Goal: Check status: Check status

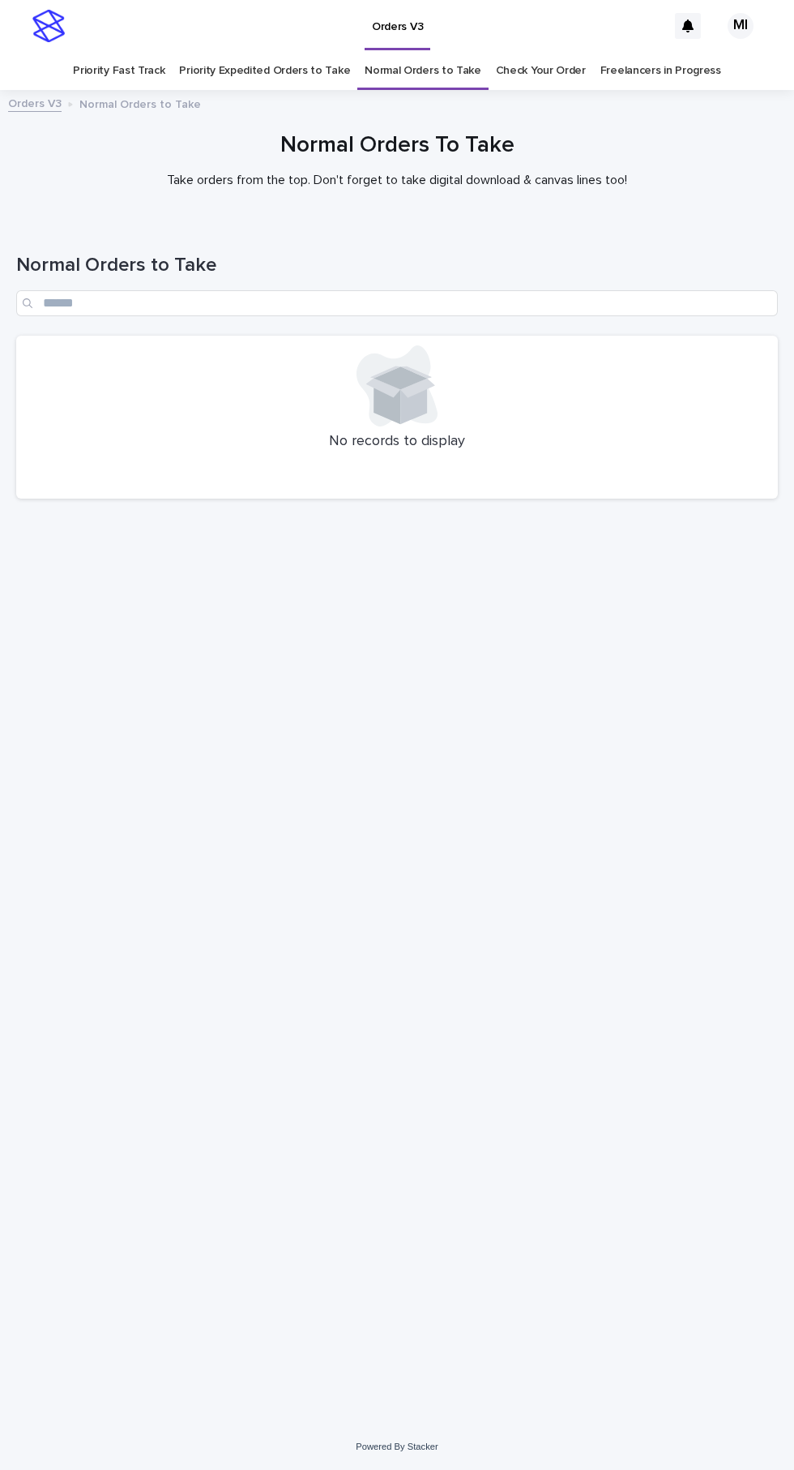
scroll to position [52, 0]
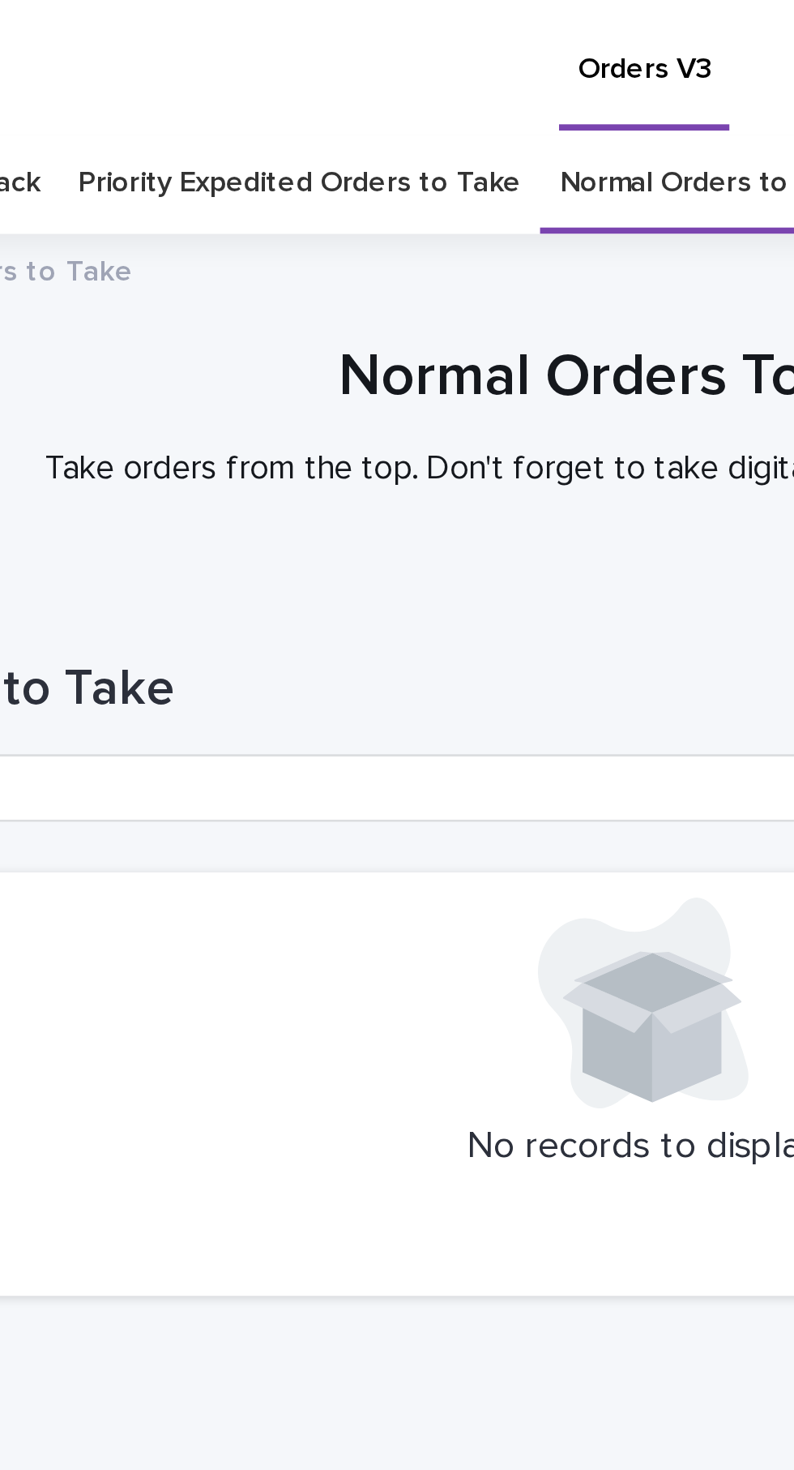
click at [282, 52] on link "Priority Expedited Orders to Take" at bounding box center [264, 71] width 171 height 38
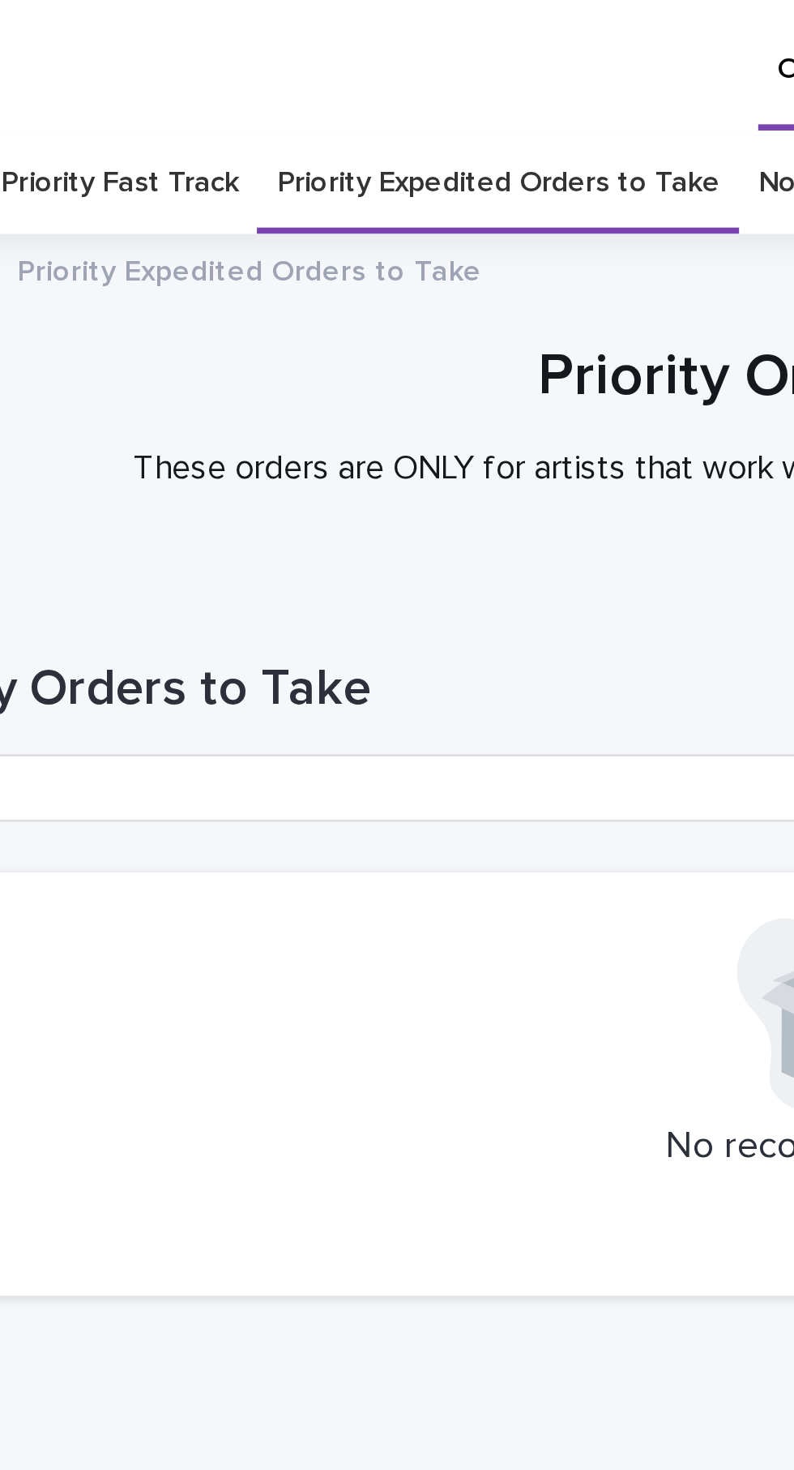
click at [156, 52] on link "Priority Fast Track" at bounding box center [119, 71] width 92 height 38
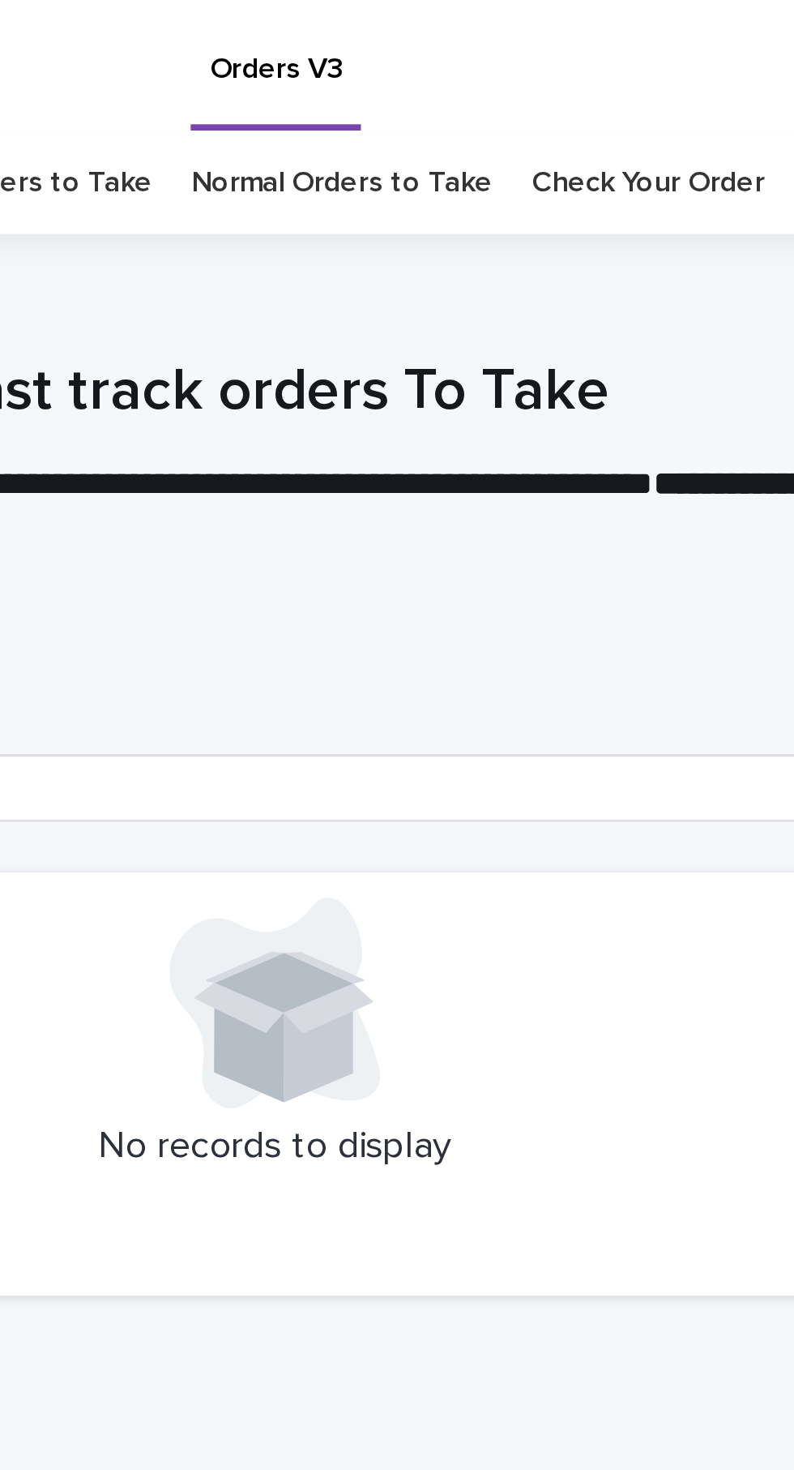
click at [563, 52] on link "Check Your Order" at bounding box center [541, 71] width 90 height 38
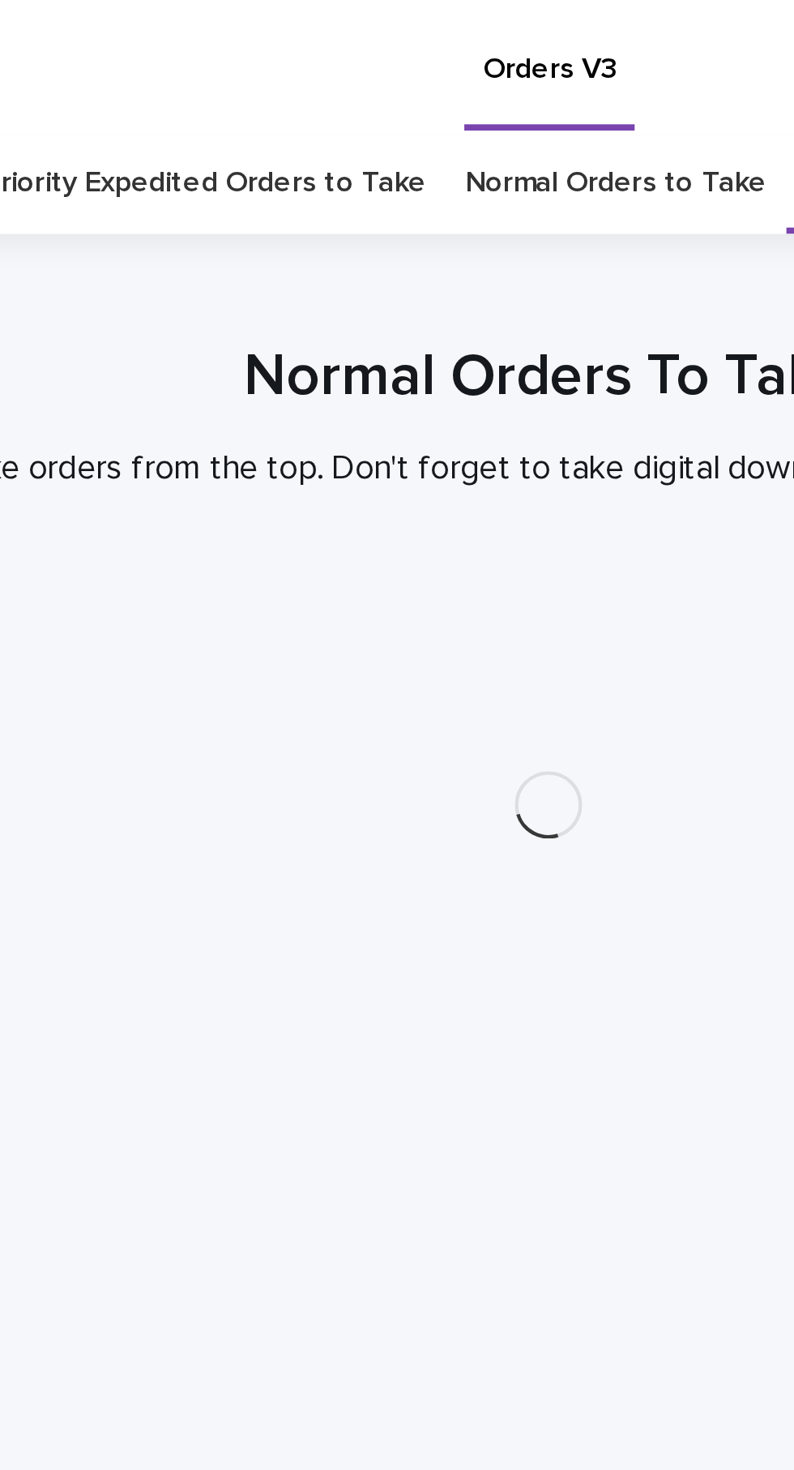
click at [366, 52] on link "Normal Orders to Take" at bounding box center [423, 71] width 117 height 38
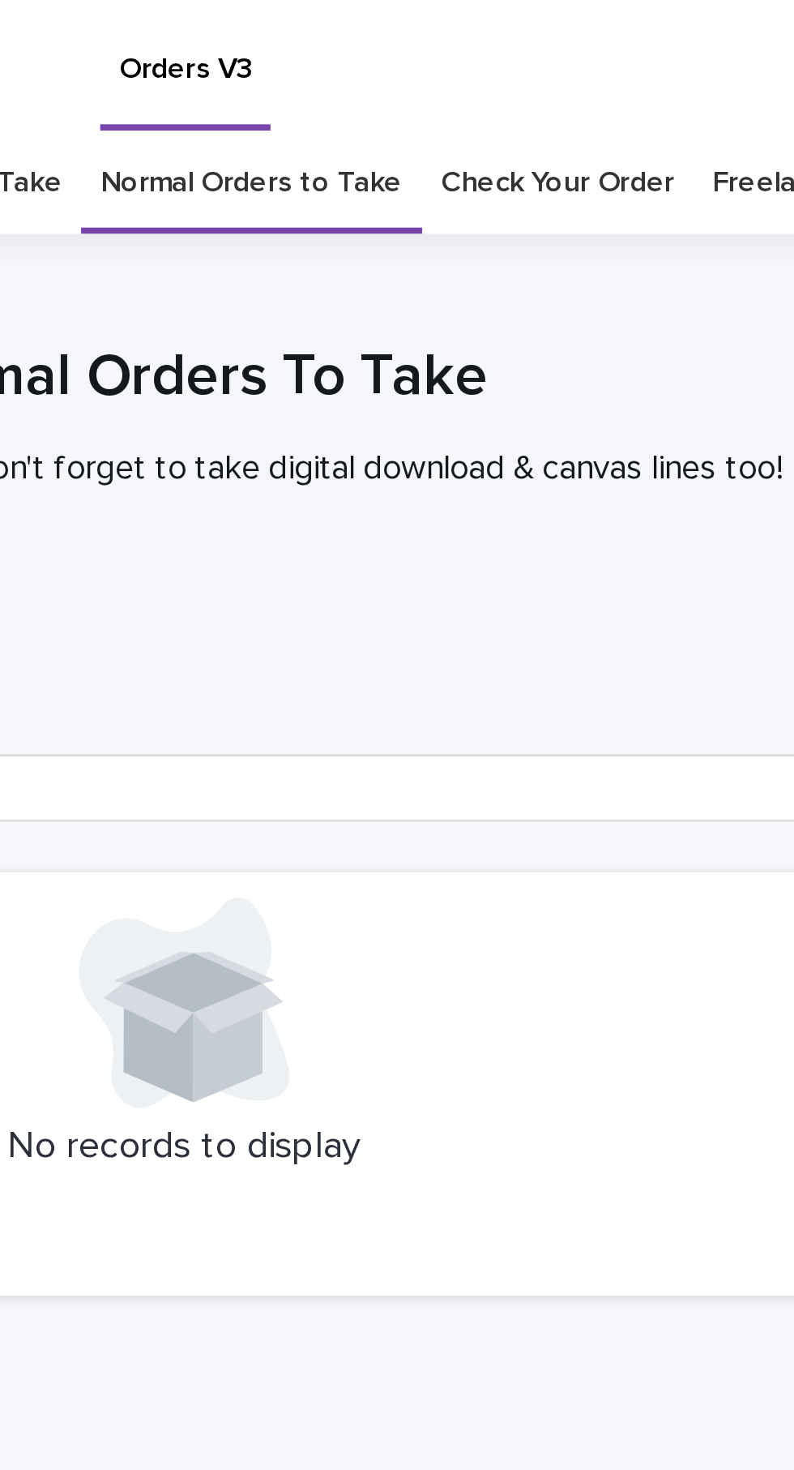
click at [535, 52] on link "Check Your Order" at bounding box center [541, 71] width 90 height 38
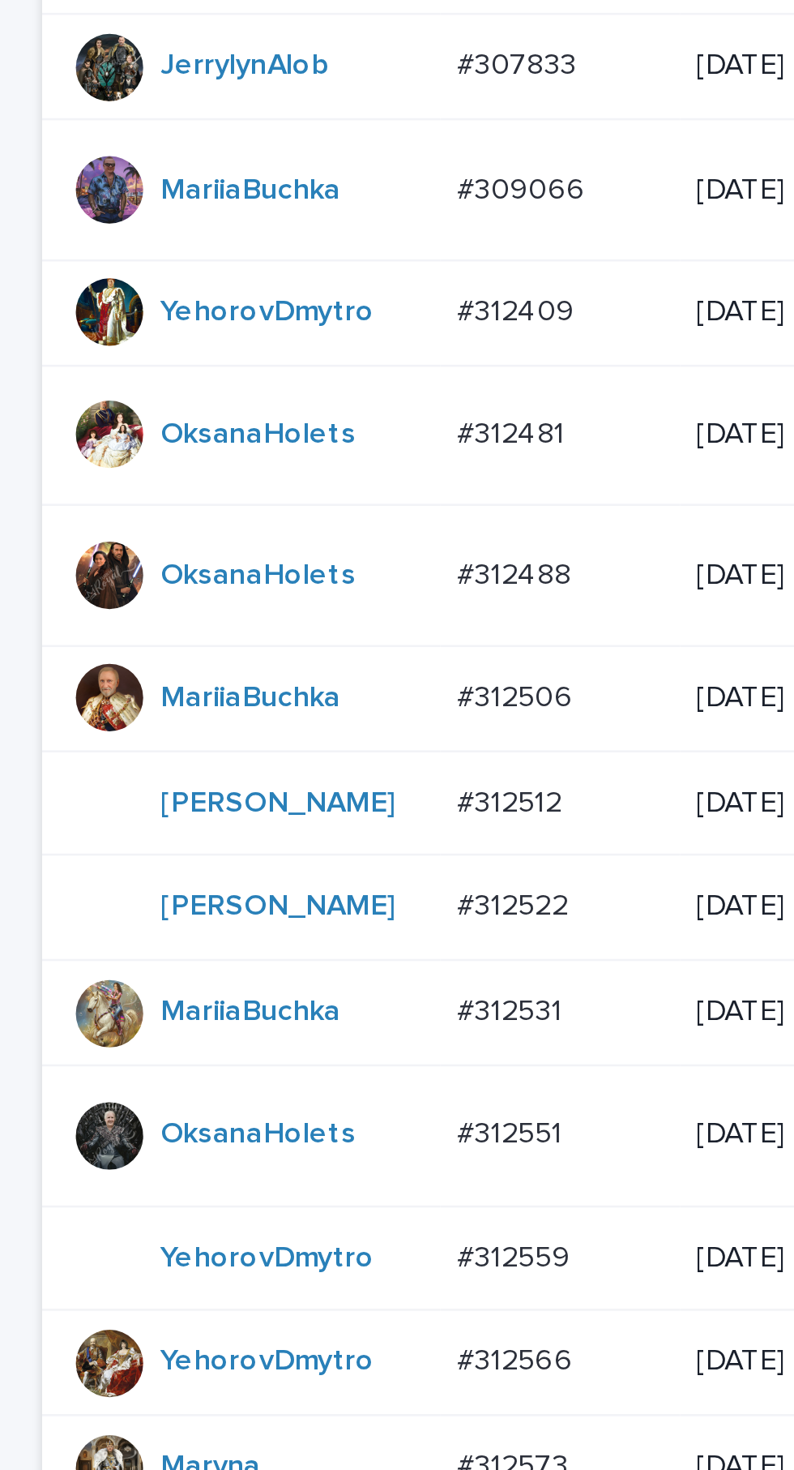
scroll to position [560, 0]
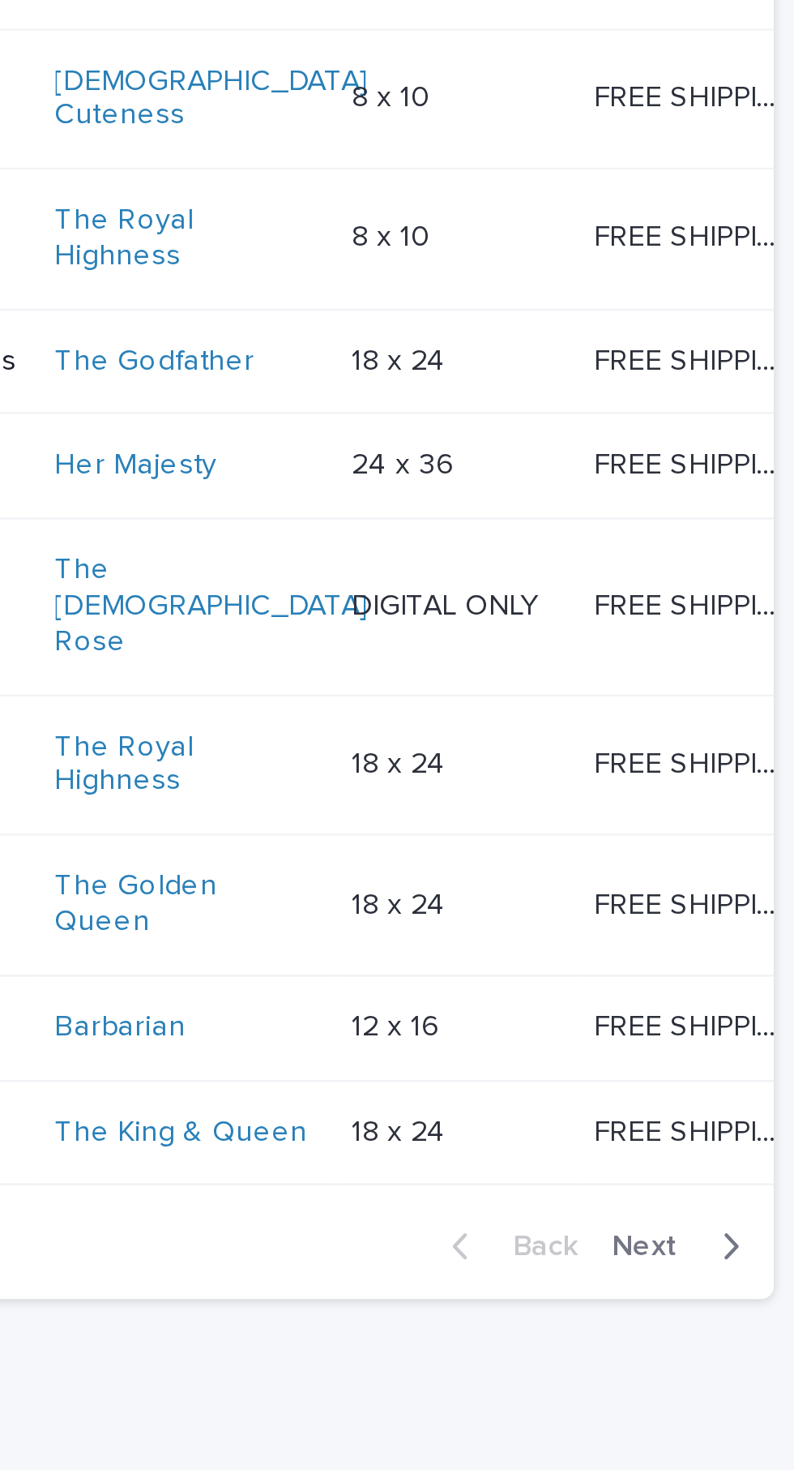
click at [739, 1315] on span "Next" at bounding box center [734, 1308] width 36 height 11
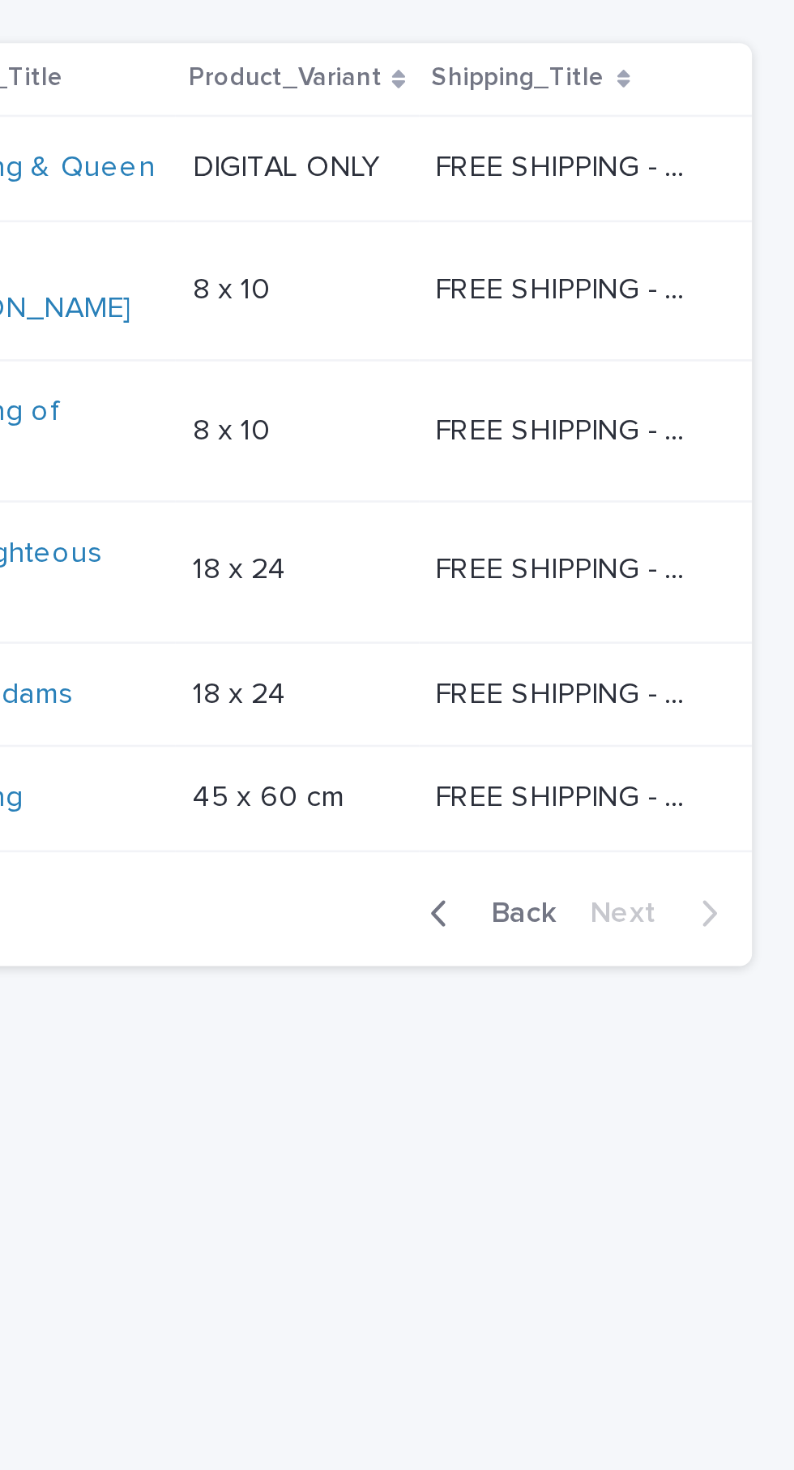
click at [698, 676] on span "Back" at bounding box center [685, 670] width 35 height 11
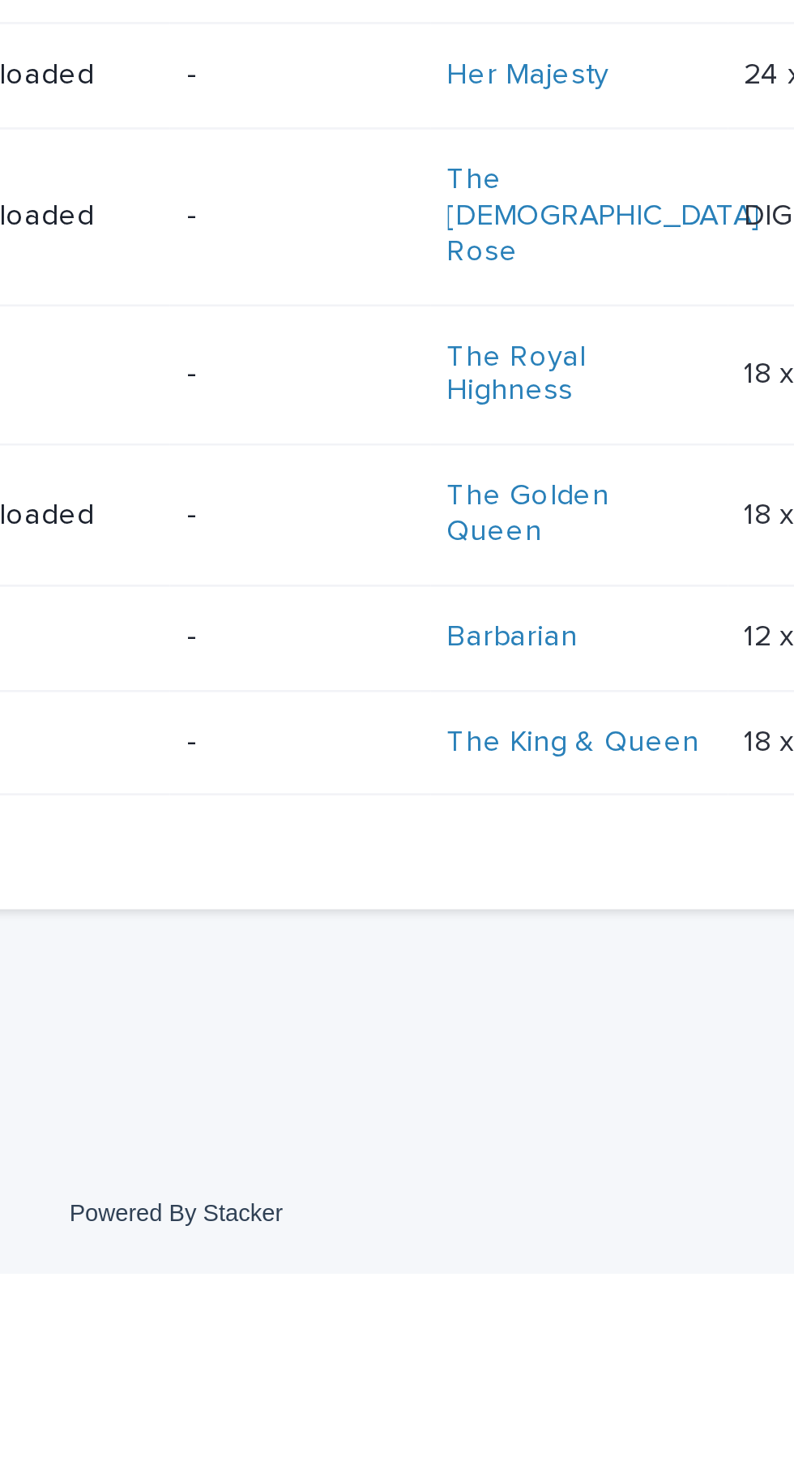
click at [425, 1232] on p "-" at bounding box center [444, 1225] width 87 height 14
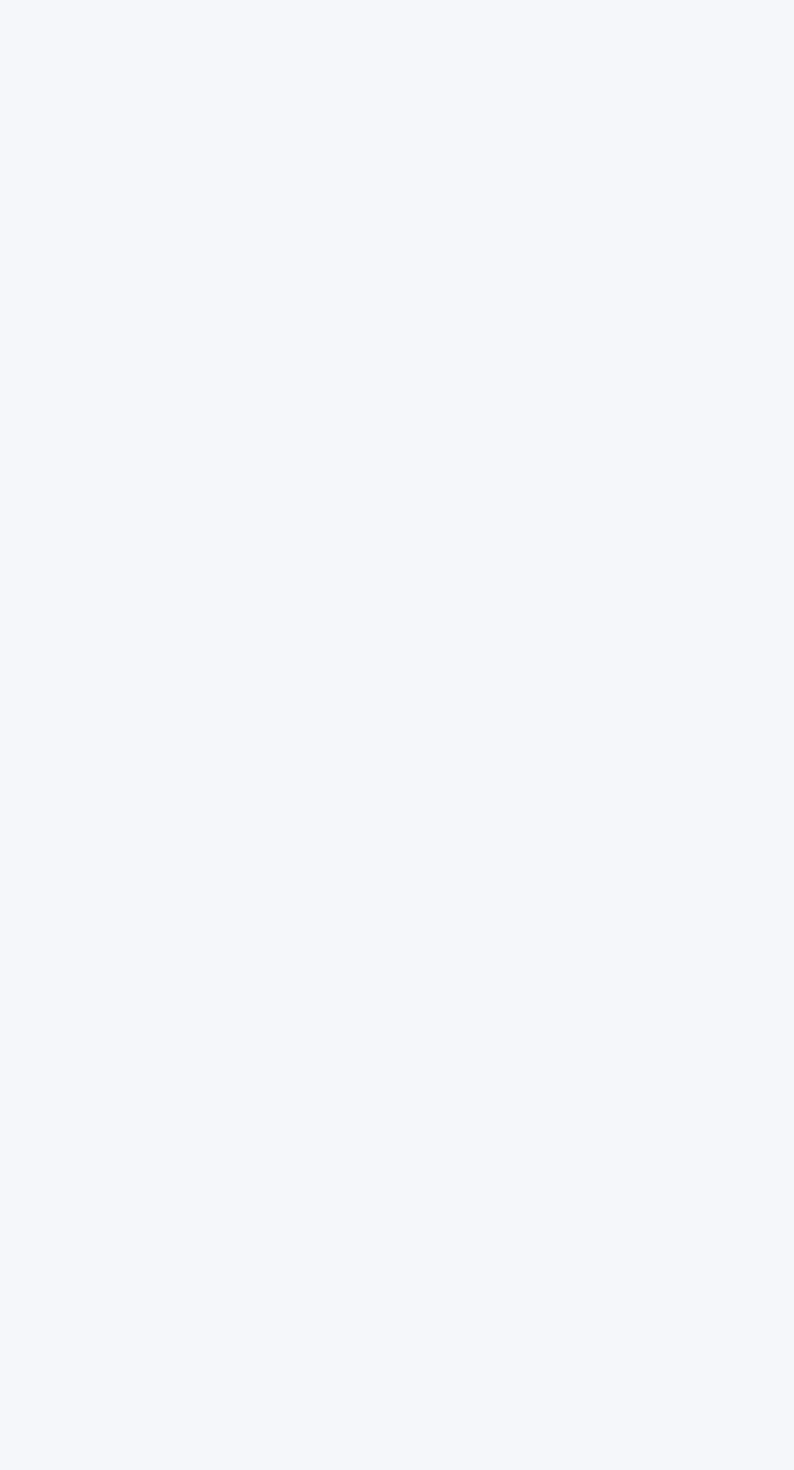
scroll to position [52, 0]
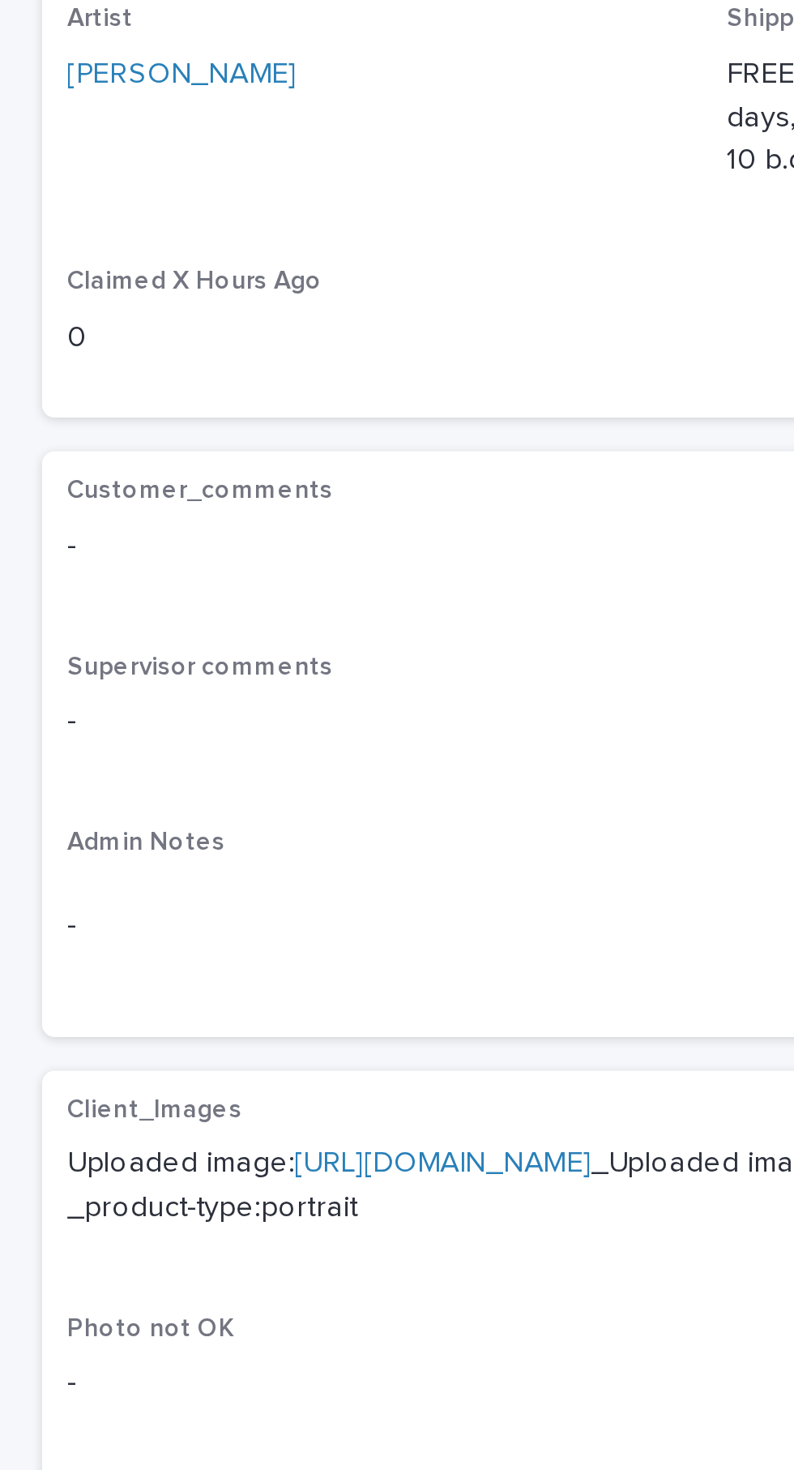
click at [190, 708] on link "[URL][DOMAIN_NAME]" at bounding box center [170, 713] width 114 height 11
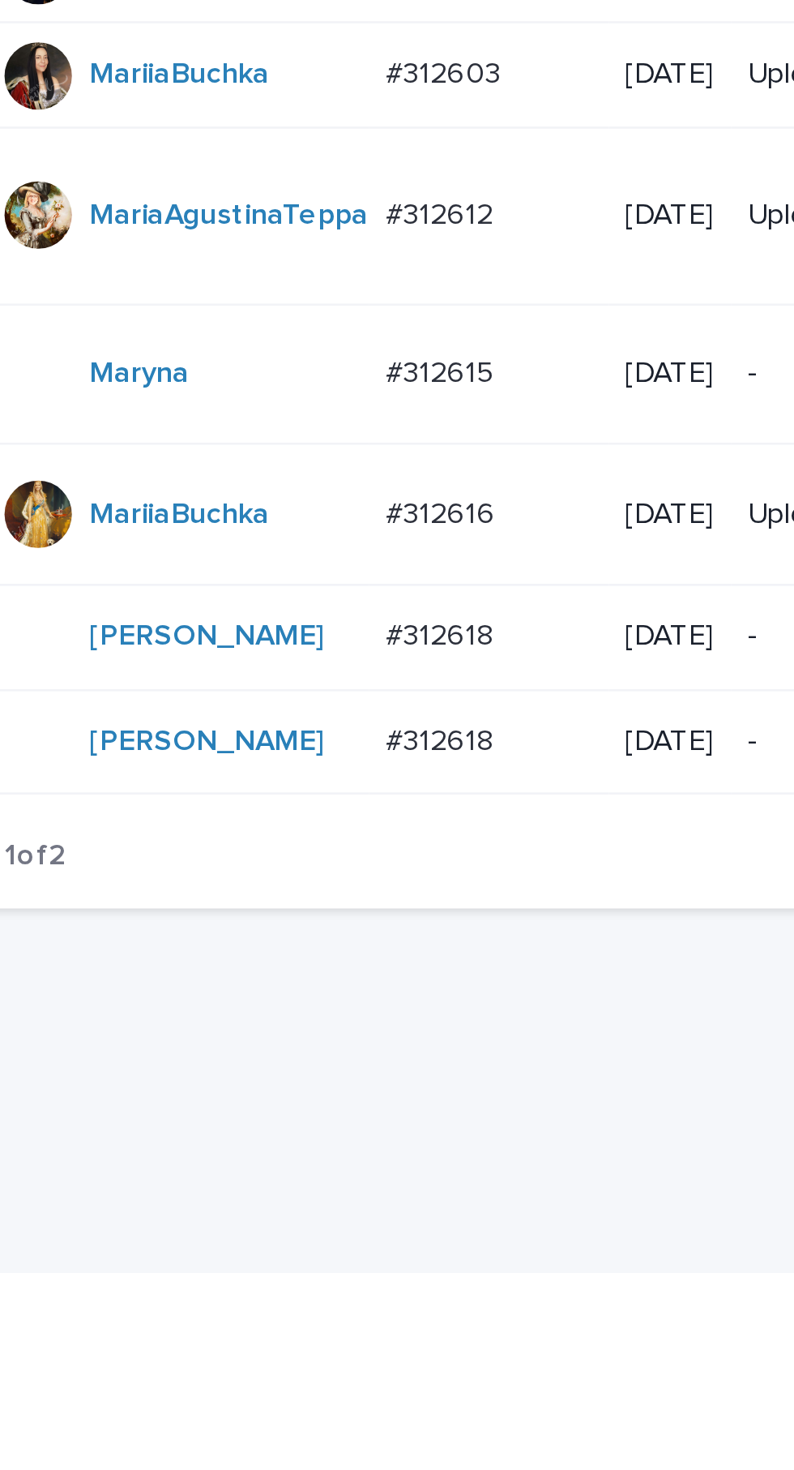
scroll to position [560, 0]
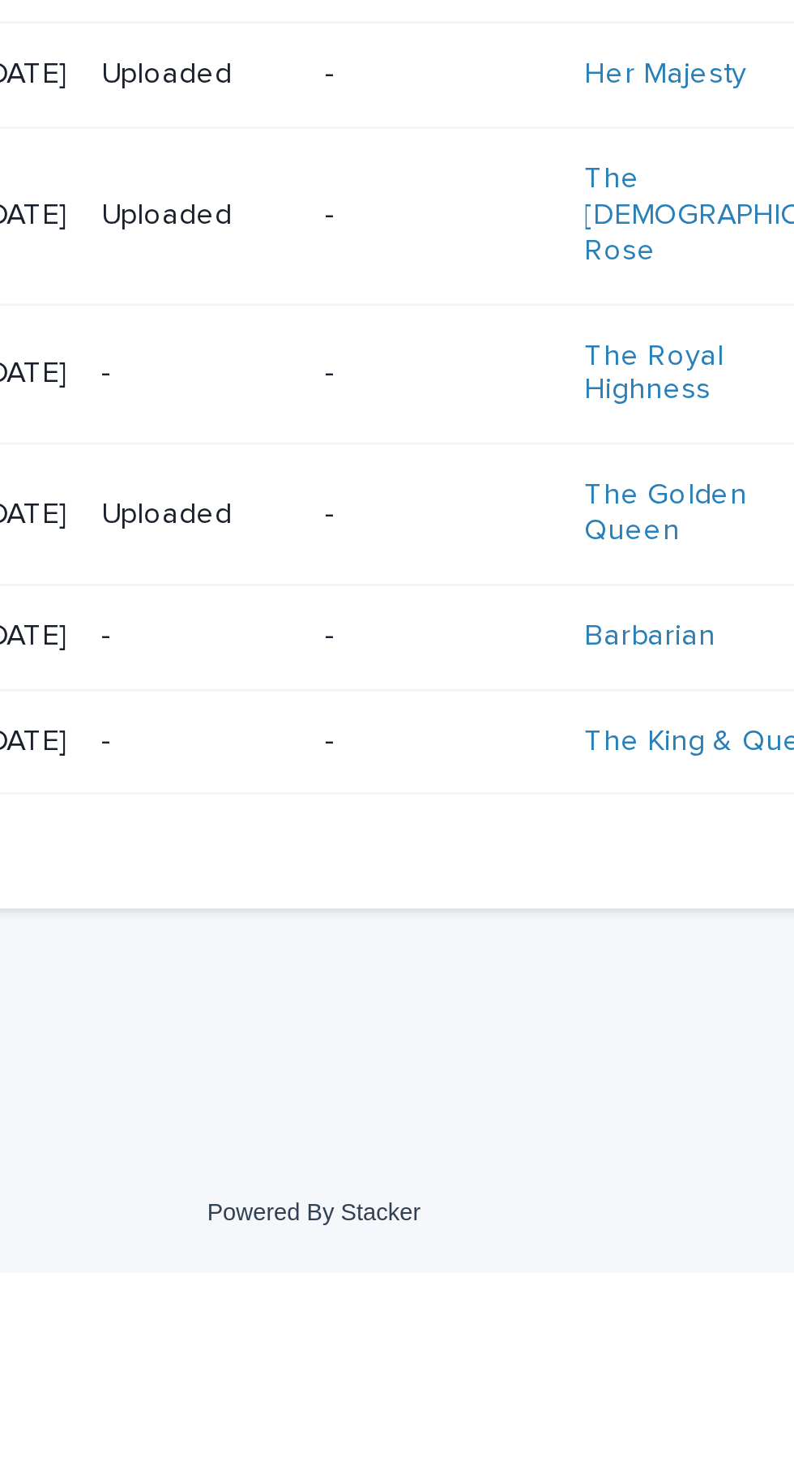
click at [395, 1286] on td "-" at bounding box center [445, 1265] width 100 height 41
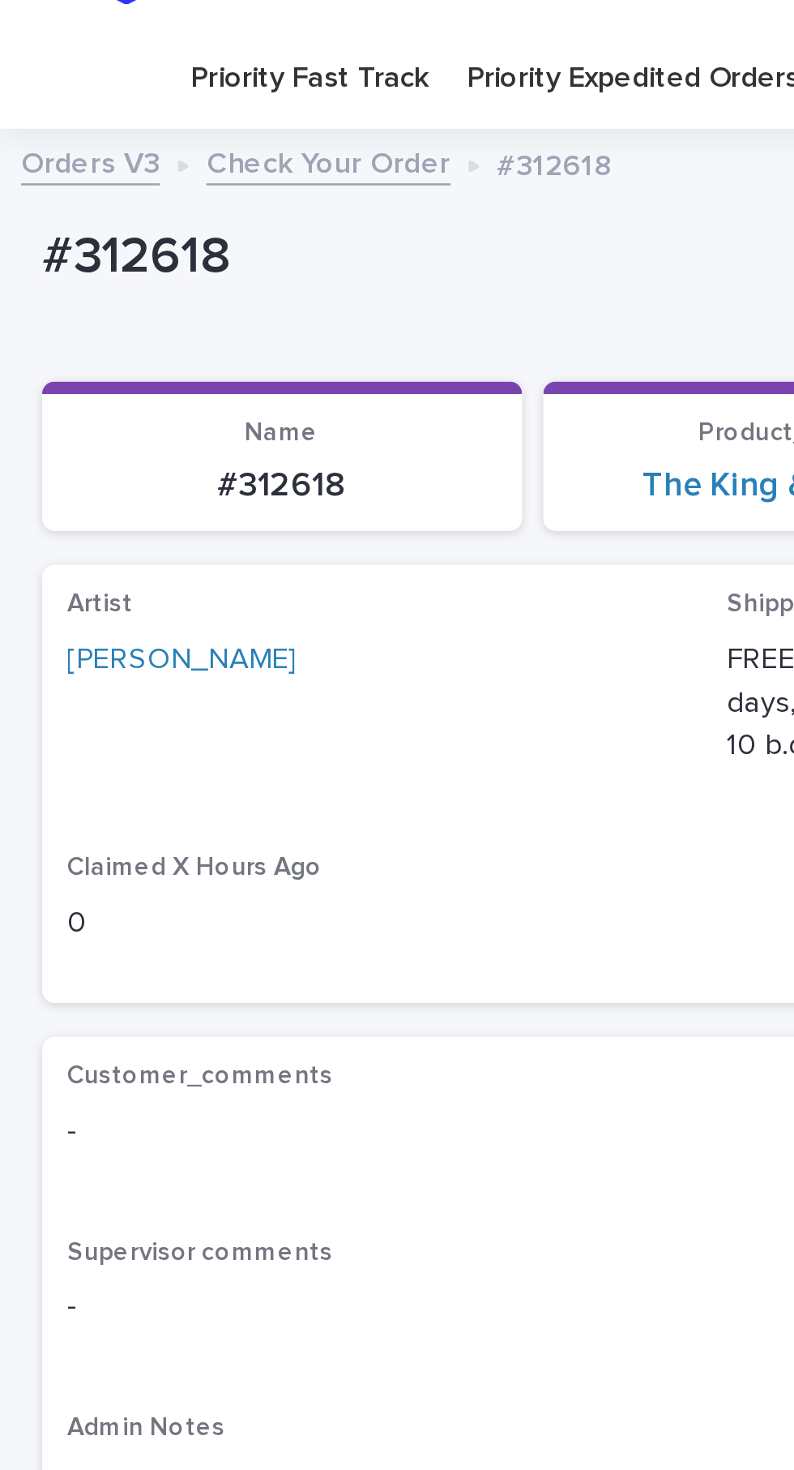
scroll to position [102, 0]
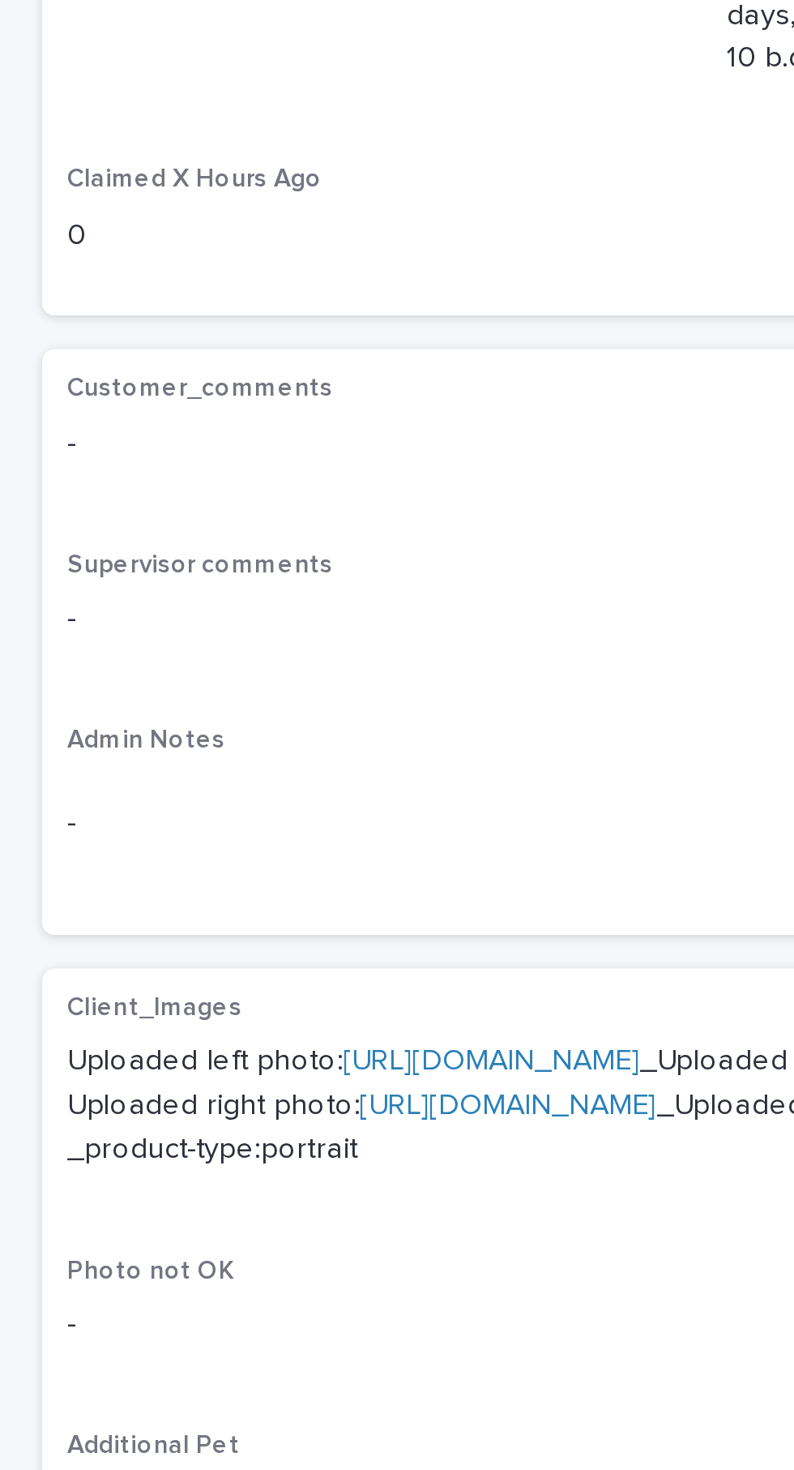
click at [197, 667] on link "[URL][DOMAIN_NAME]" at bounding box center [189, 672] width 114 height 11
click at [213, 688] on link "[URL][DOMAIN_NAME]" at bounding box center [196, 689] width 114 height 11
